Goal: Task Accomplishment & Management: Use online tool/utility

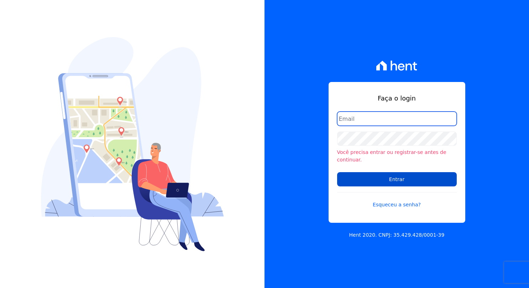
type input "[PERSON_NAME][EMAIL_ADDRESS][PERSON_NAME][DOMAIN_NAME]"
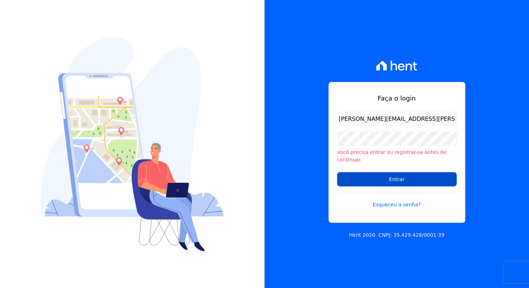
click at [433, 176] on input "Entrar" at bounding box center [397, 179] width 120 height 14
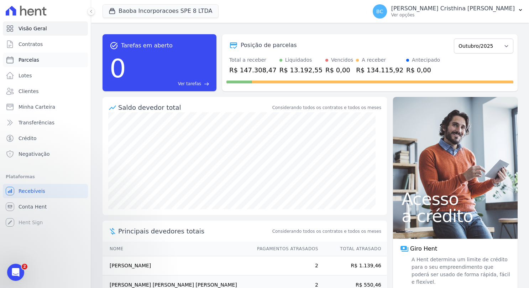
click at [33, 63] on link "Parcelas" at bounding box center [45, 60] width 85 height 14
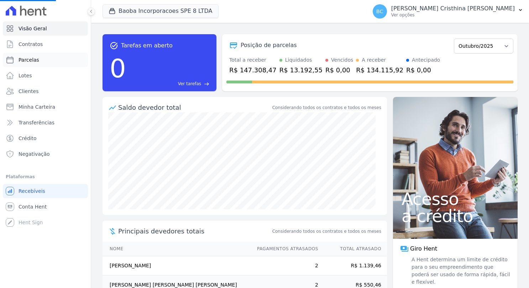
select select
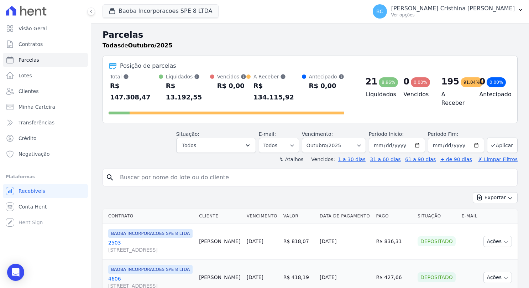
click at [133, 170] on input "search" at bounding box center [315, 177] width 399 height 14
type input "darah day"
select select
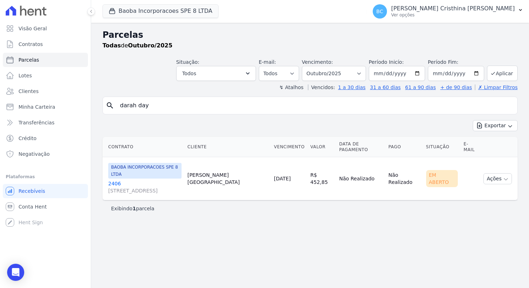
click at [111, 180] on link "2406 AV SETE DE SETEMBRO, 4995, LOJA 02 COND NEW ORLEANSRESIDENC" at bounding box center [144, 187] width 73 height 14
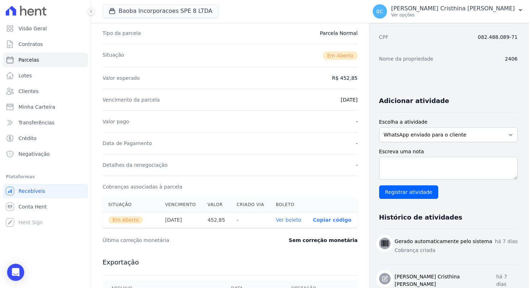
scroll to position [142, 0]
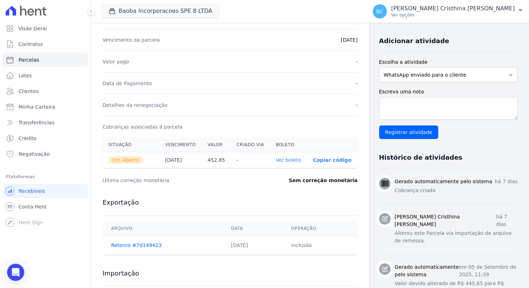
click at [289, 159] on link "Ver boleto" at bounding box center [288, 160] width 25 height 6
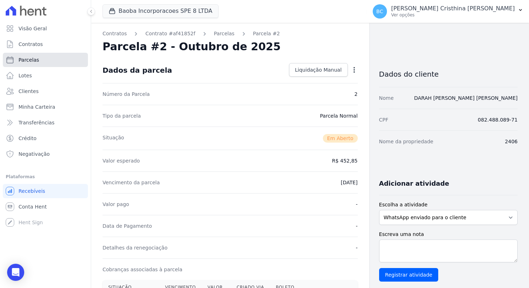
click at [34, 60] on span "Parcelas" at bounding box center [29, 59] width 21 height 7
select select
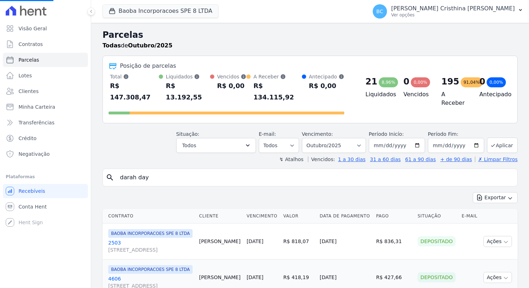
click at [154, 170] on input "darah day" at bounding box center [315, 177] width 399 height 14
drag, startPoint x: 154, startPoint y: 164, endPoint x: 70, endPoint y: 88, distance: 114.1
click at [46, 163] on div "Visão Geral Contratos Parcelas Lotes Clientes Minha Carteira Transferências Cré…" at bounding box center [264, 144] width 529 height 288
select select
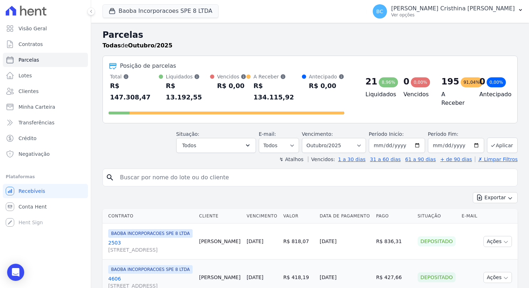
click at [154, 170] on input "search" at bounding box center [315, 177] width 399 height 14
type input "joao pedro pele"
select select
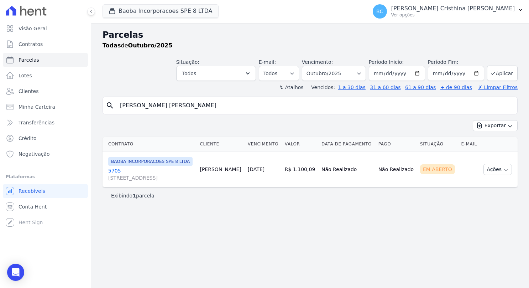
click at [118, 174] on link "5705 AV SETE DE SETEMBRO, 4995, LOJA 02 COND NEW ORLEANSRESIDENC" at bounding box center [151, 174] width 86 height 14
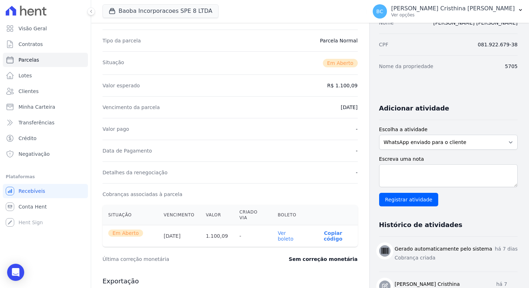
scroll to position [107, 0]
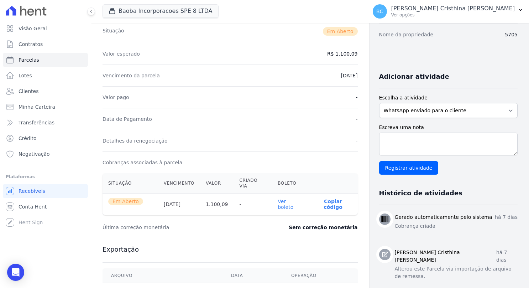
click at [286, 198] on link "Ver boleto" at bounding box center [286, 203] width 16 height 11
click at [16, 59] on link "Parcelas" at bounding box center [45, 60] width 85 height 14
select select
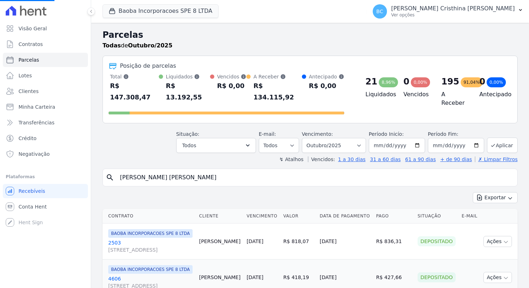
select select
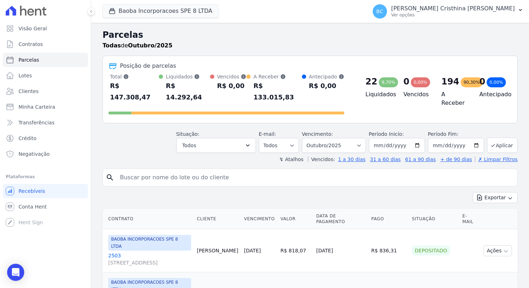
click at [162, 170] on input "search" at bounding box center [315, 177] width 399 height 14
type input "vitor emanuel"
select select
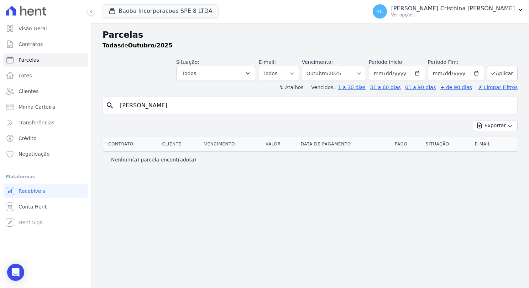
drag, startPoint x: 133, startPoint y: 107, endPoint x: 235, endPoint y: 115, distance: 101.4
click at [226, 115] on div "search vitor emanuel Exportar Exportar PDF Exportar CSV Contrato Cliente Vencim…" at bounding box center [309, 131] width 415 height 71
type input "vitor"
select select
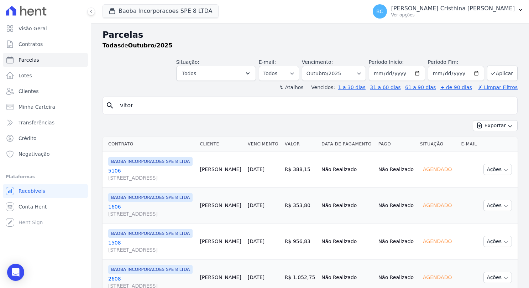
drag, startPoint x: 152, startPoint y: 98, endPoint x: 100, endPoint y: 98, distance: 52.3
click at [100, 98] on div "Parcelas Todas de Outubro/2025 Situação: Agendado Em Aberto Pago Processando Ca…" at bounding box center [310, 242] width 438 height 438
type input "conceição]"
select select
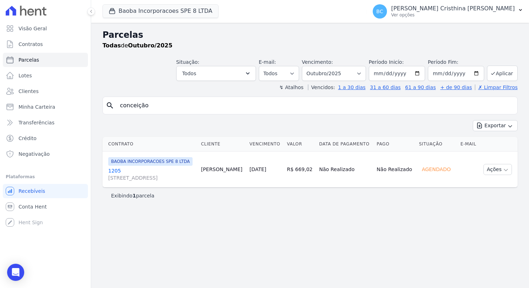
drag, startPoint x: 160, startPoint y: 102, endPoint x: 164, endPoint y: 103, distance: 4.4
click at [160, 102] on input "conceição" at bounding box center [315, 105] width 399 height 14
select select
click at [467, 16] on p "Ver opções" at bounding box center [452, 15] width 123 height 6
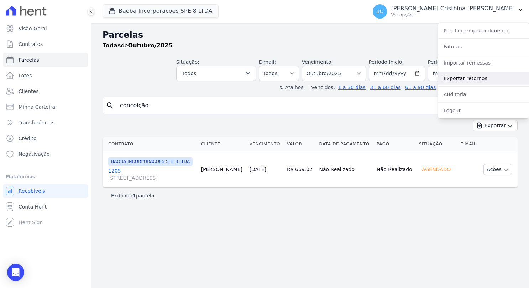
click at [457, 81] on link "Exportar retornos" at bounding box center [483, 78] width 91 height 13
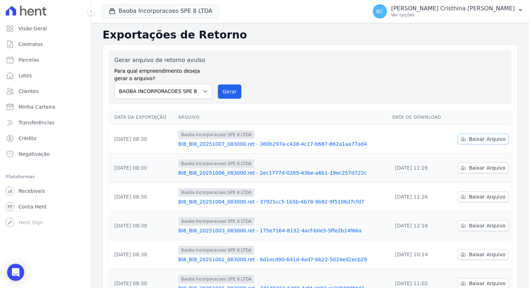
click at [475, 142] on link "Baixar Arquivo" at bounding box center [483, 138] width 51 height 11
